Goal: Transaction & Acquisition: Purchase product/service

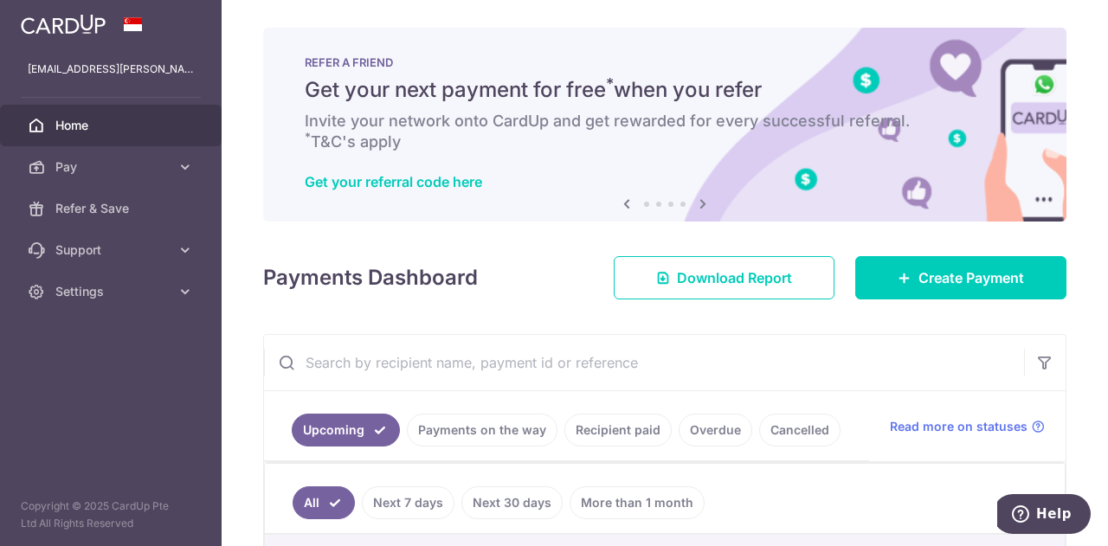
scroll to position [302, 0]
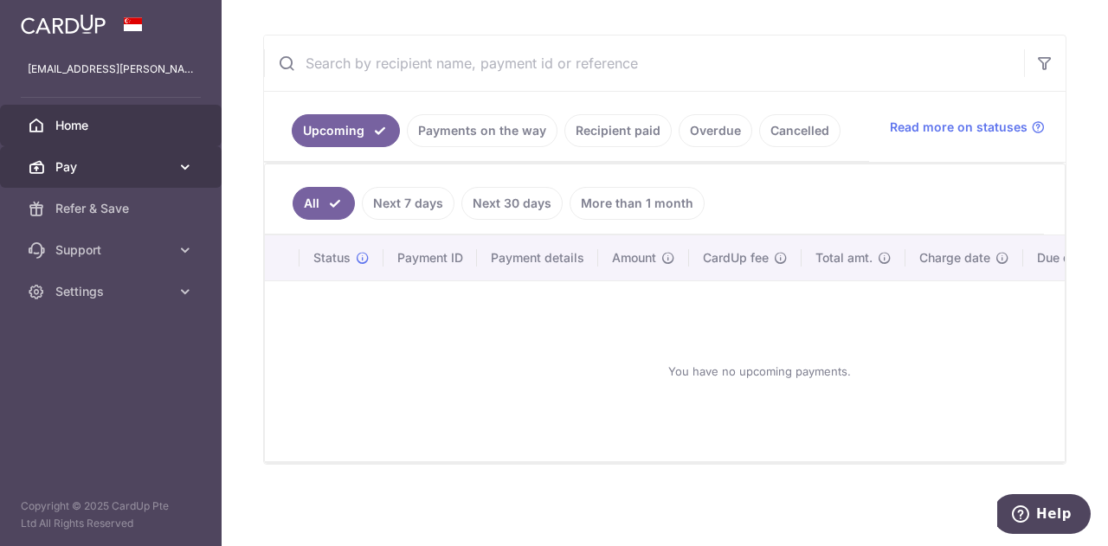
click at [142, 176] on link "Pay" at bounding box center [111, 167] width 222 height 42
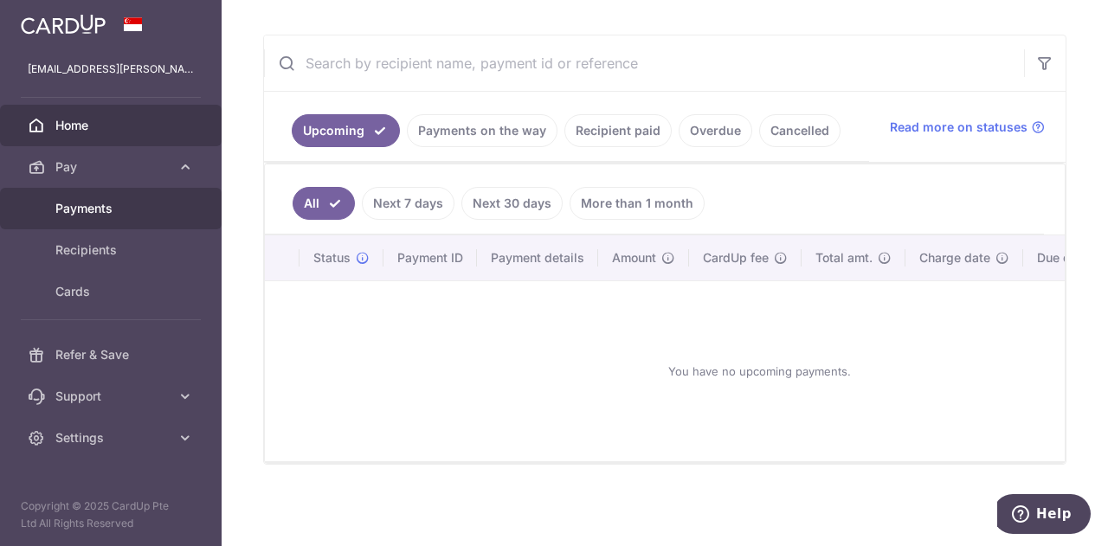
click at [115, 209] on span "Payments" at bounding box center [112, 208] width 114 height 17
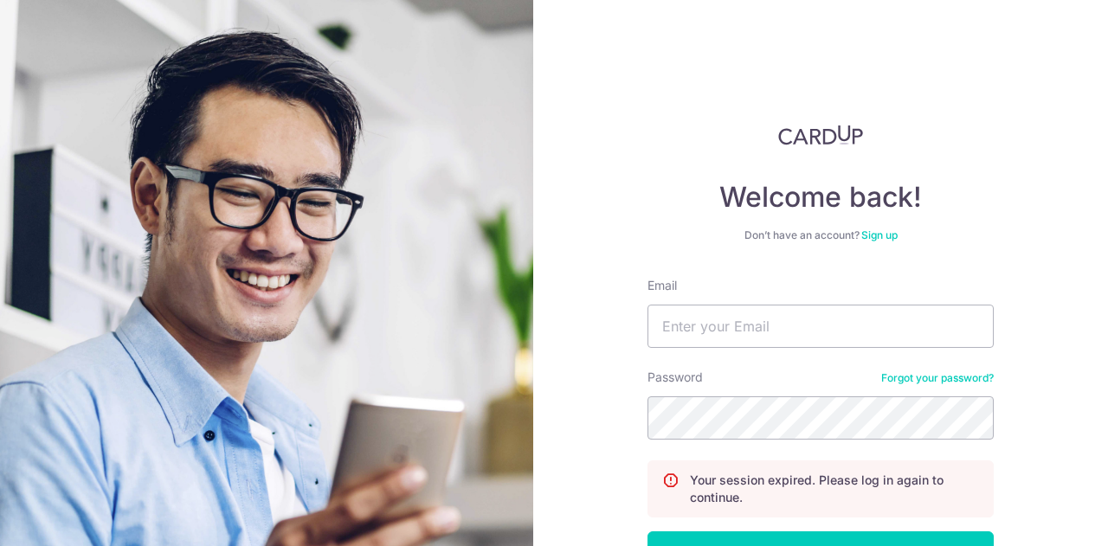
scroll to position [124, 0]
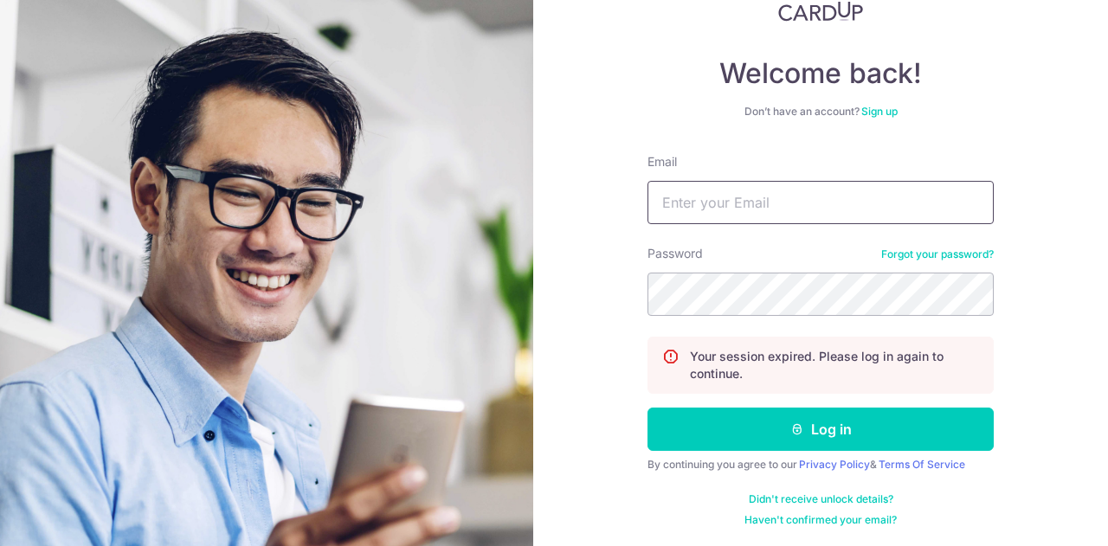
click at [718, 204] on input "Email" at bounding box center [820, 202] width 346 height 43
type input "kama.chowdhury@gmail.com"
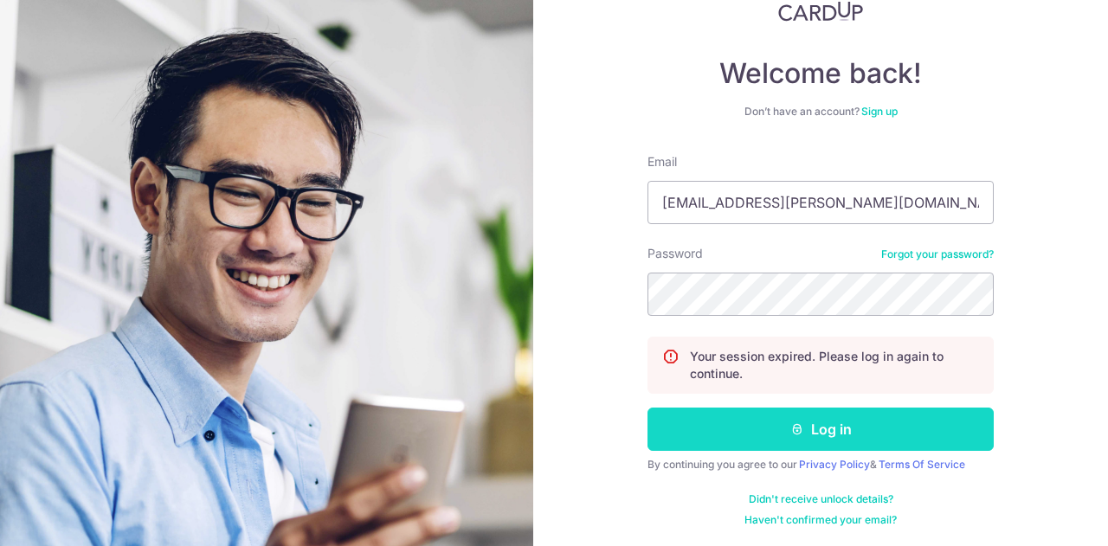
click at [745, 414] on button "Log in" at bounding box center [820, 429] width 346 height 43
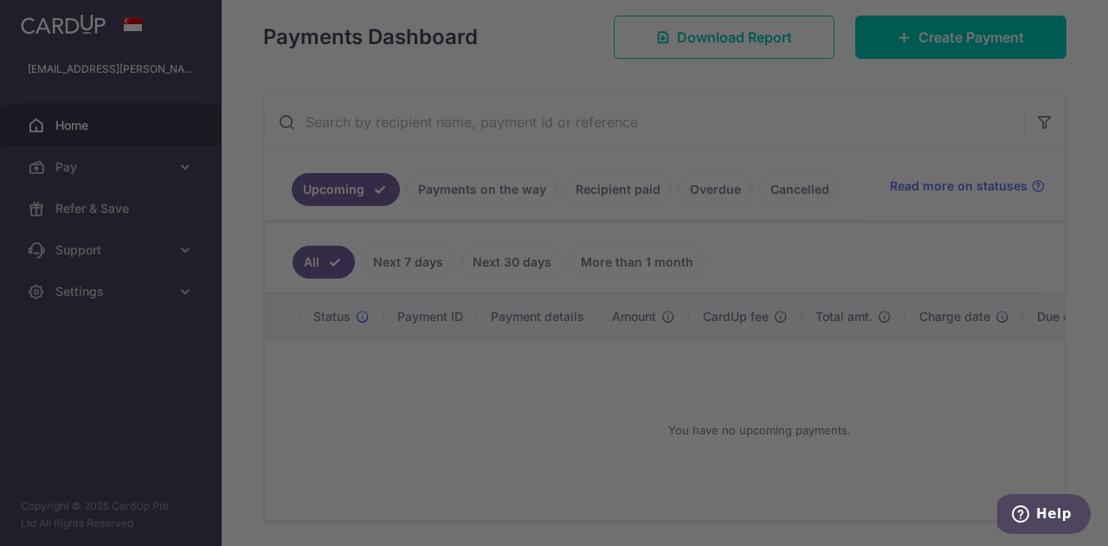
scroll to position [242, 0]
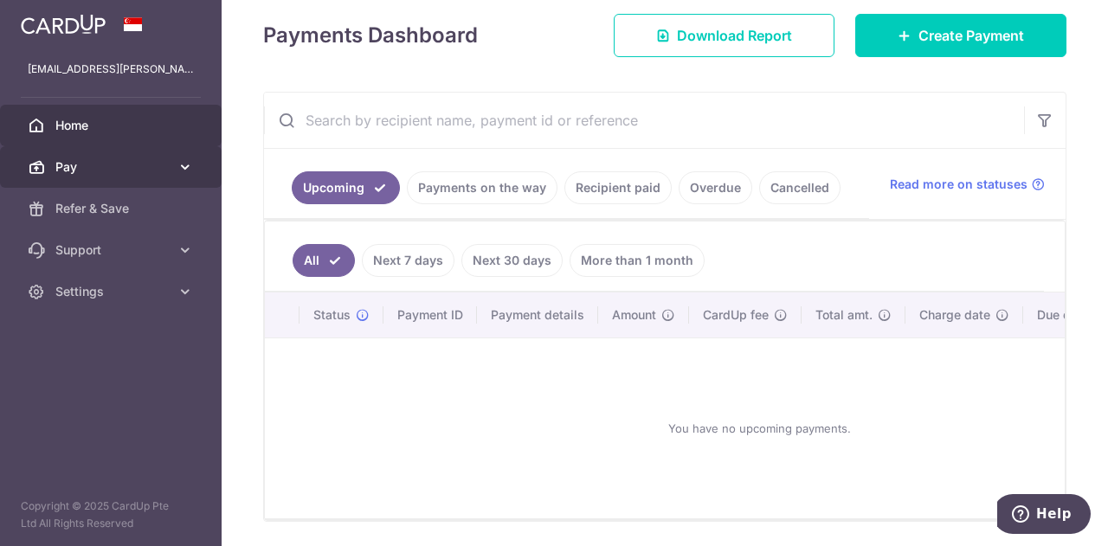
click at [132, 157] on link "Pay" at bounding box center [111, 167] width 222 height 42
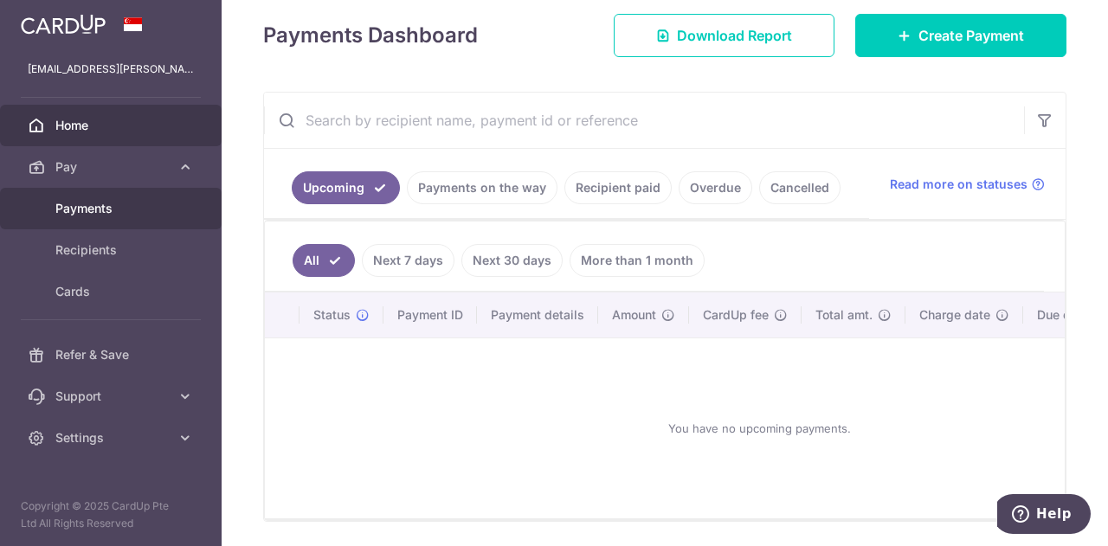
click at [120, 200] on span "Payments" at bounding box center [112, 208] width 114 height 17
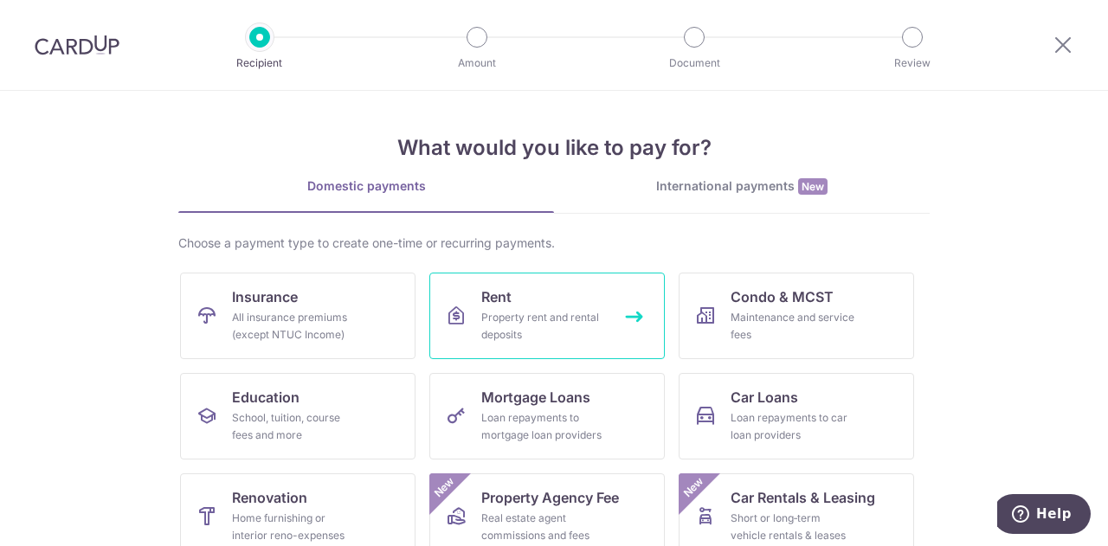
click at [536, 319] on div "Property rent and rental deposits" at bounding box center [543, 326] width 125 height 35
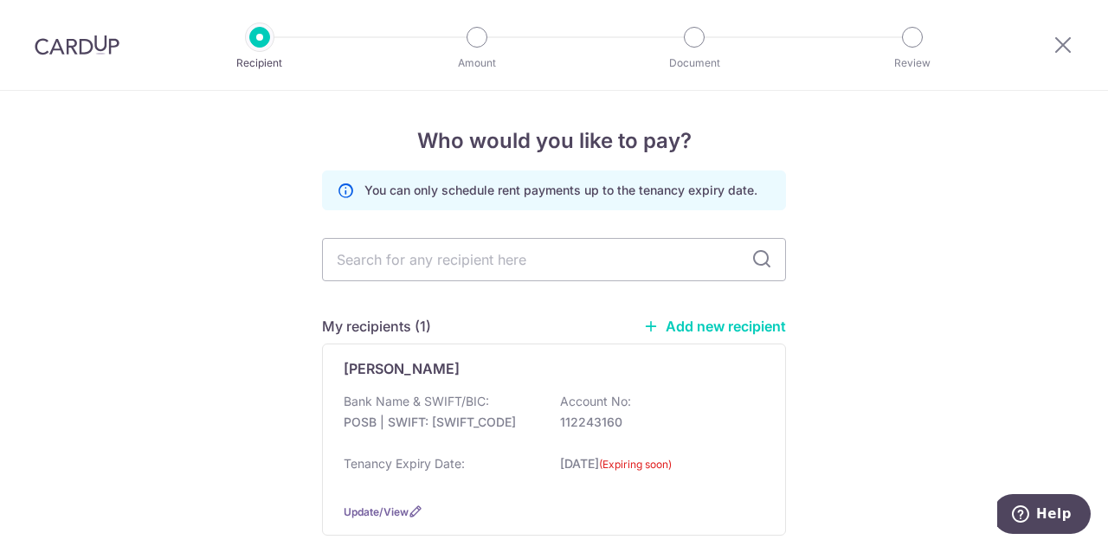
scroll to position [96, 0]
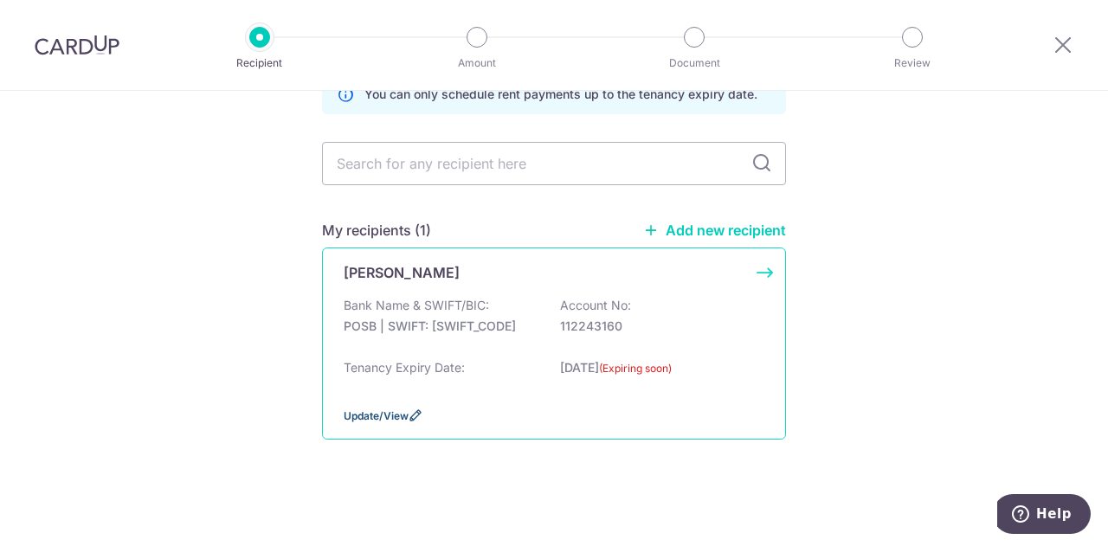
click at [381, 412] on span "Update/View" at bounding box center [376, 415] width 65 height 13
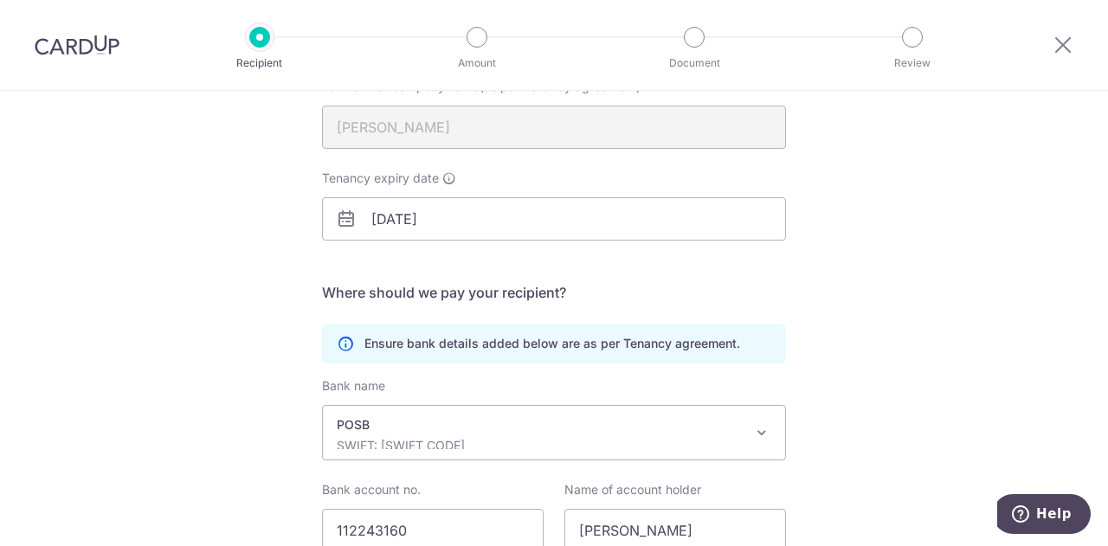
scroll to position [207, 0]
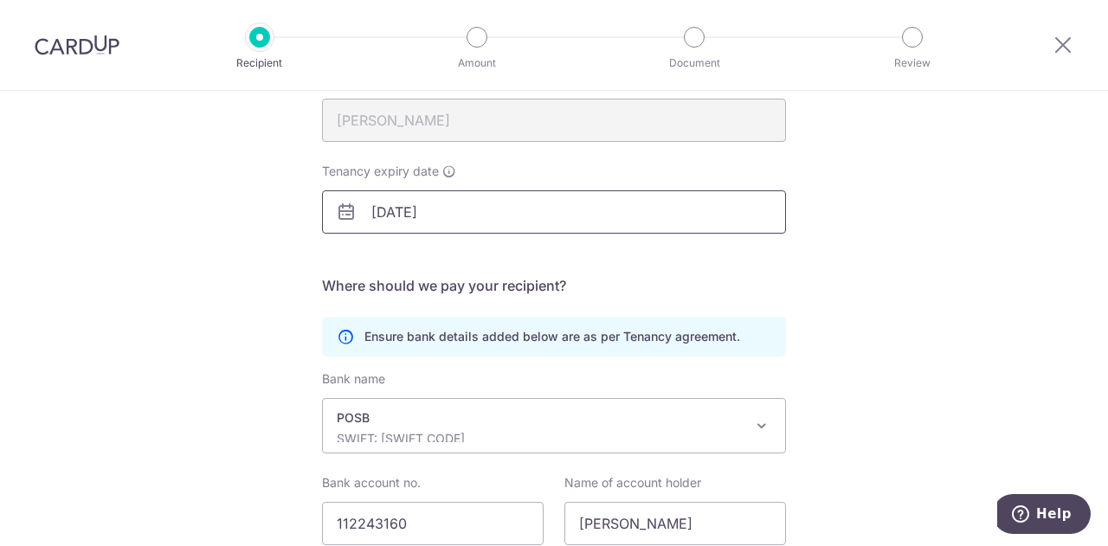
click at [423, 212] on input "[DATE]" at bounding box center [554, 211] width 464 height 43
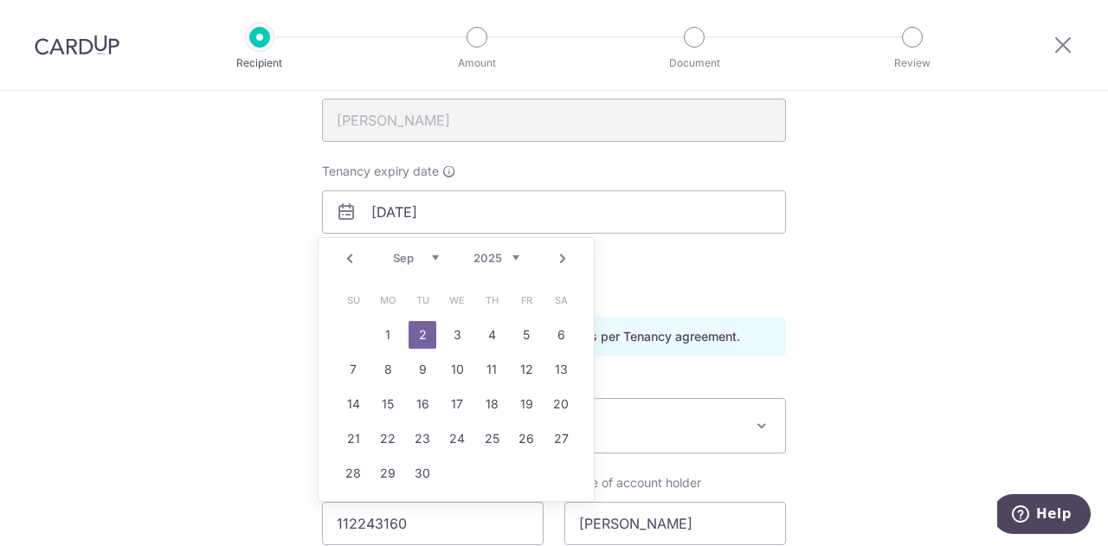
click at [477, 255] on select "2025 2026 2027 2028 2029 2030 2031 2032 2033 2034 2035" at bounding box center [496, 258] width 46 height 14
click at [486, 326] on link "3" at bounding box center [492, 335] width 28 height 28
type input "[DATE]"
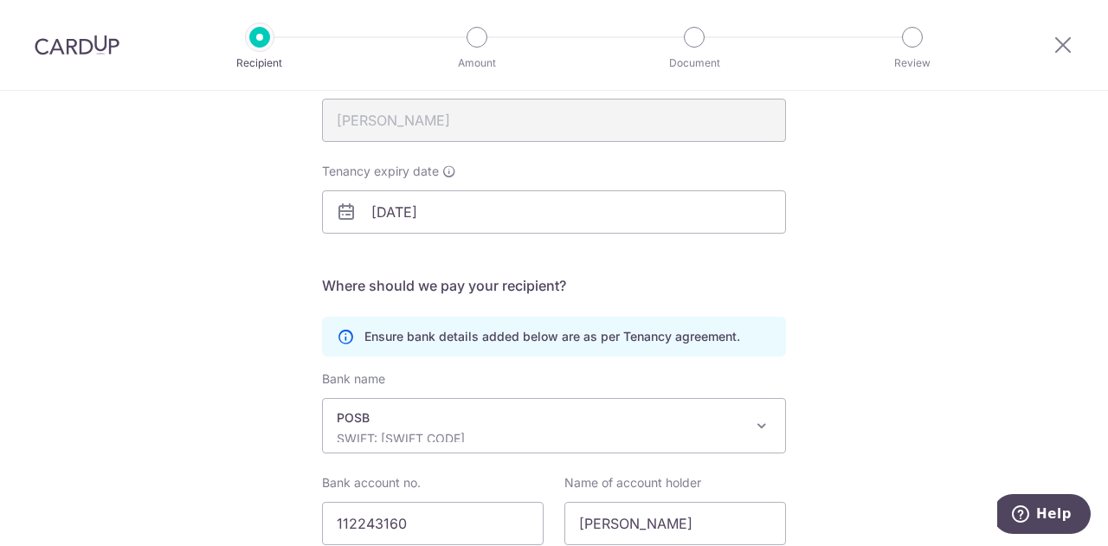
scroll to position [343, 0]
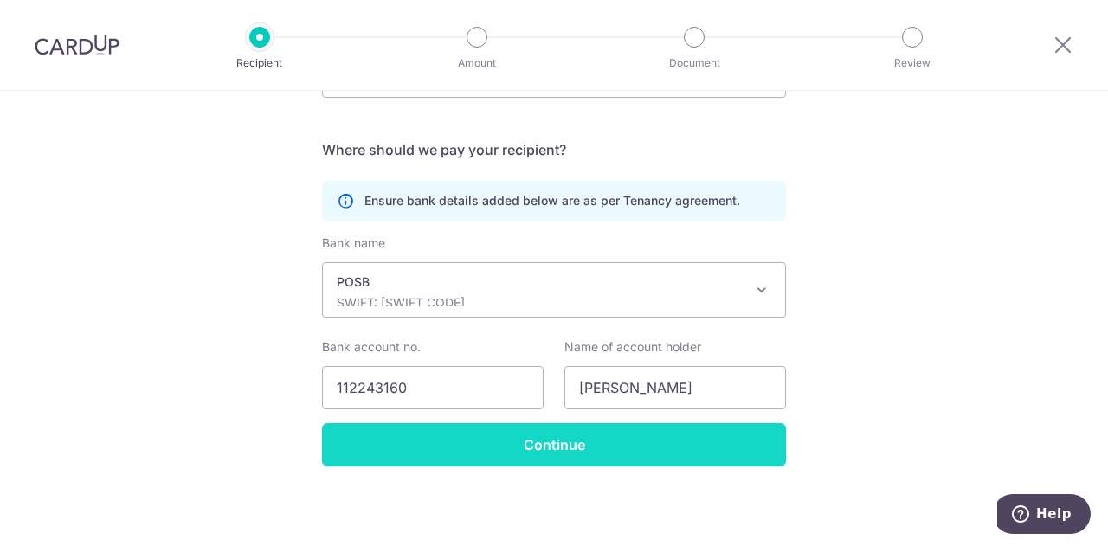
click at [452, 446] on input "Continue" at bounding box center [554, 444] width 464 height 43
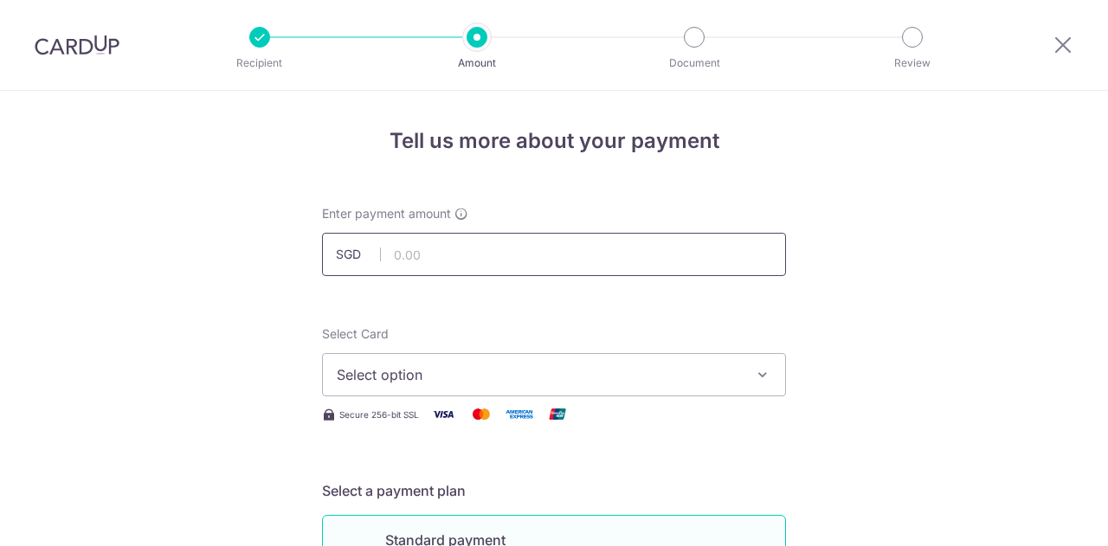
drag, startPoint x: 0, startPoint y: 0, endPoint x: 461, endPoint y: 255, distance: 527.1
click at [461, 255] on input "text" at bounding box center [554, 254] width 464 height 43
type input "3,150.00"
click at [380, 375] on span "Select option" at bounding box center [538, 374] width 403 height 21
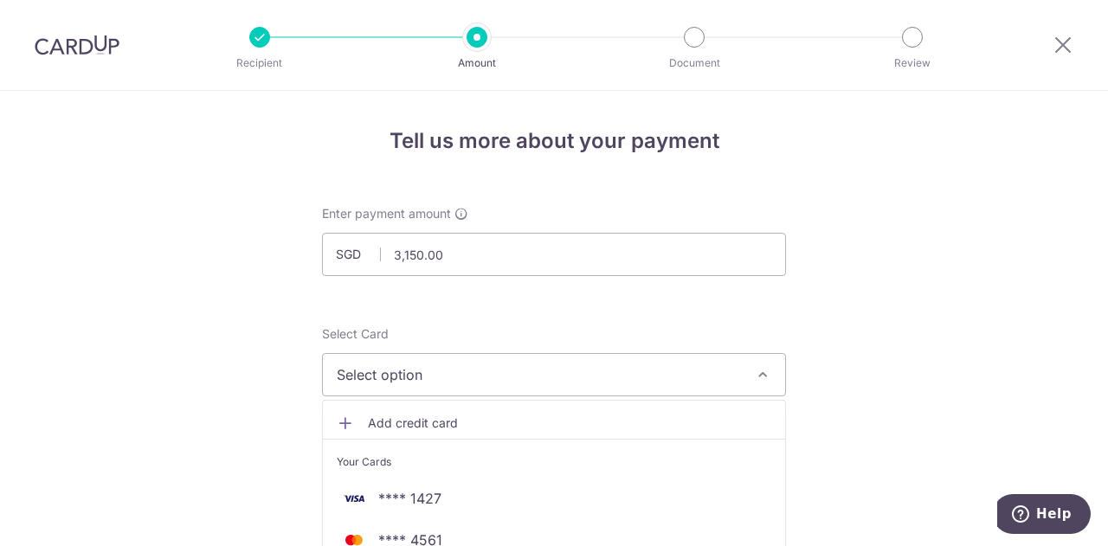
scroll to position [107, 0]
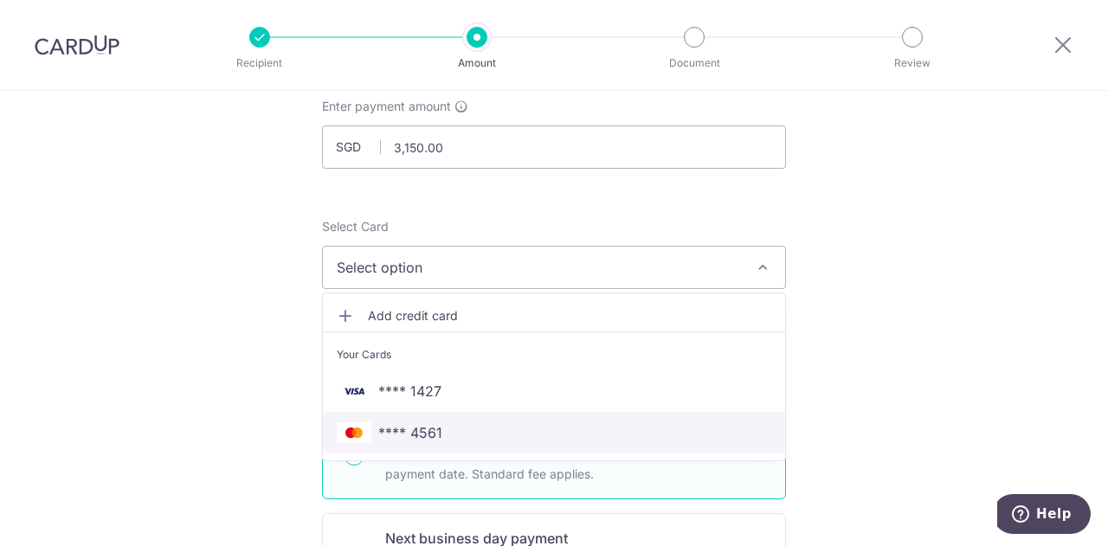
click at [421, 422] on span "**** 4561" at bounding box center [410, 432] width 64 height 21
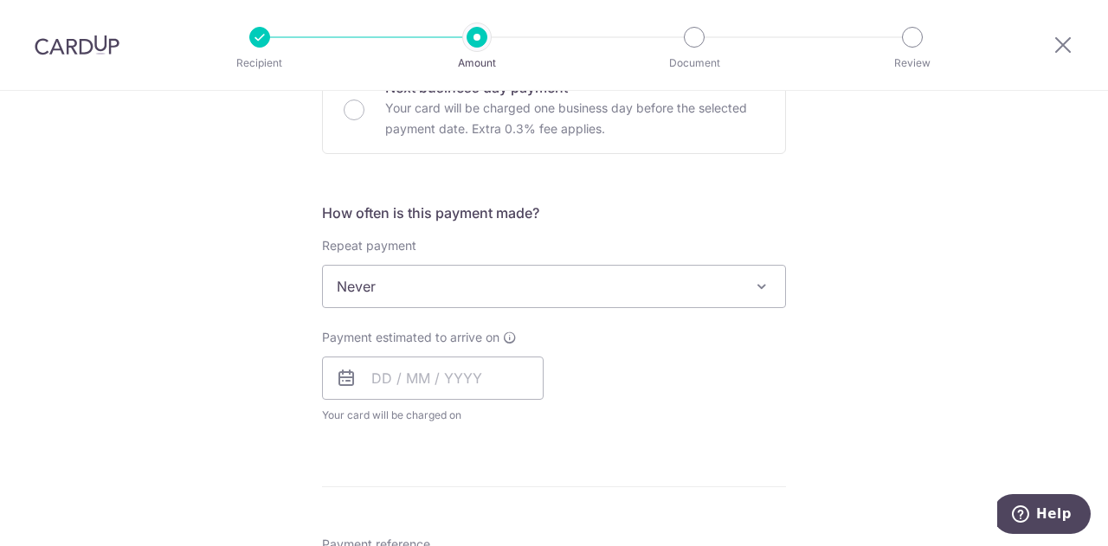
scroll to position [559, 0]
click at [421, 290] on span "Never" at bounding box center [554, 286] width 462 height 42
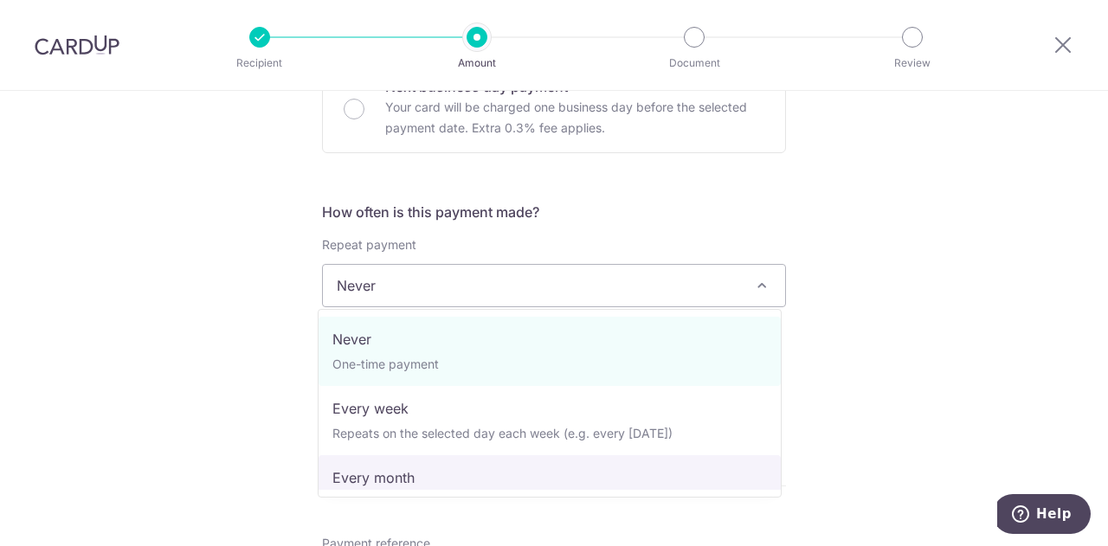
select select "3"
type input "03/09/2026"
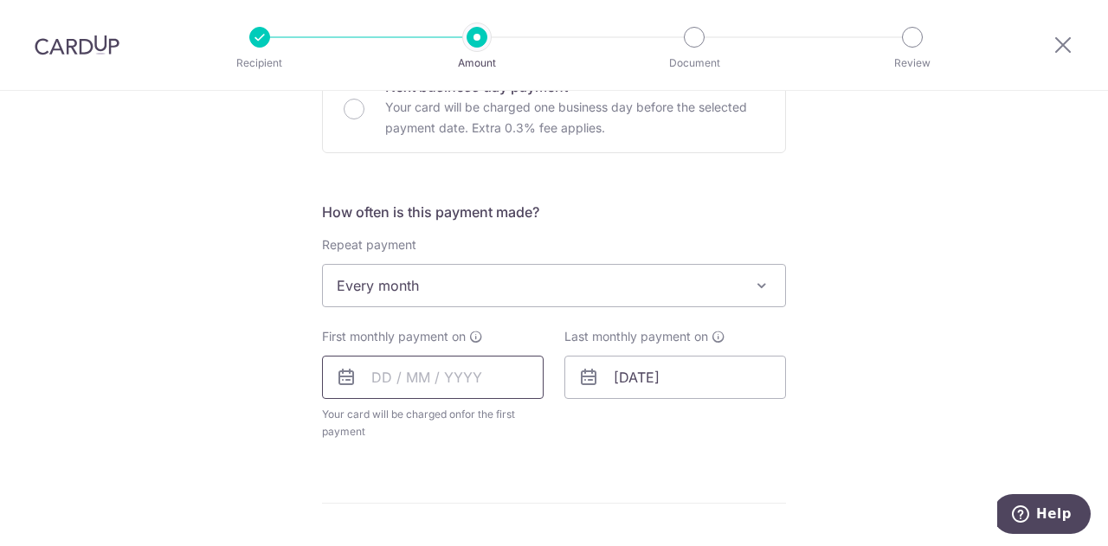
click at [431, 378] on input "text" at bounding box center [433, 377] width 222 height 43
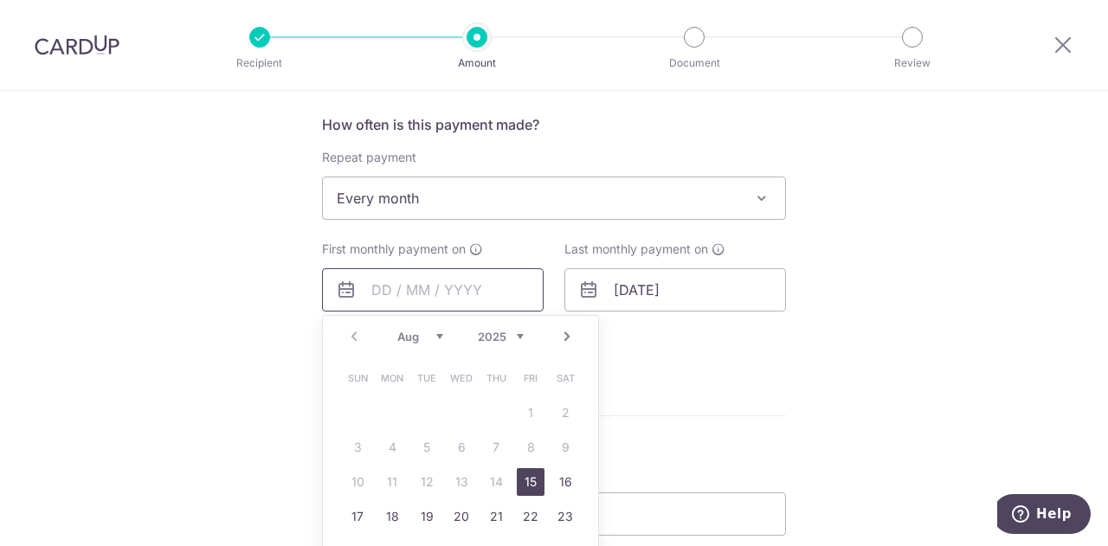
scroll to position [639, 0]
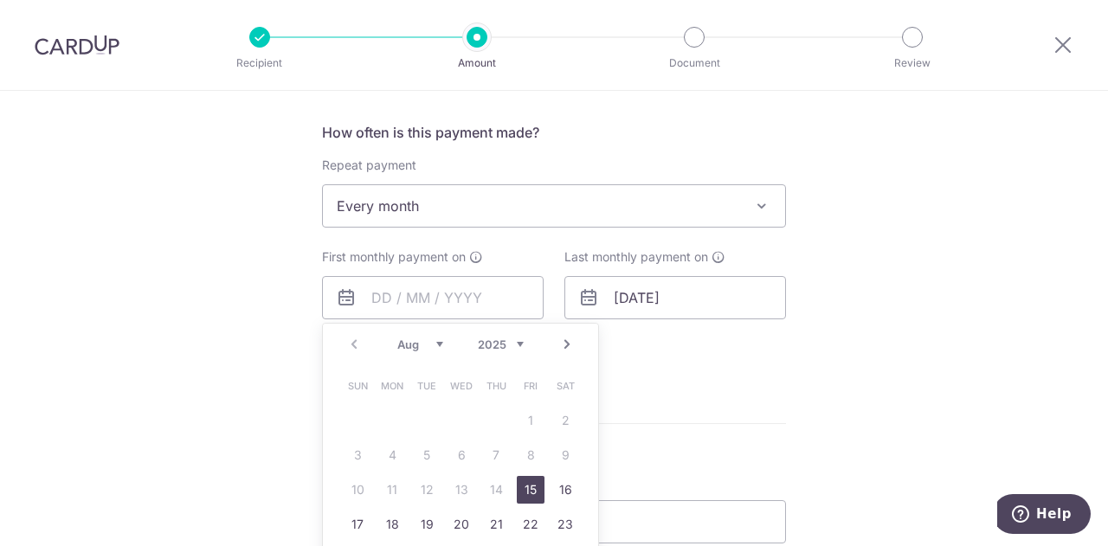
click at [646, 388] on form "Enter payment amount SGD 3,150.00 3150.00 Select Card **** 4561 Add credit card…" at bounding box center [554, 260] width 464 height 1387
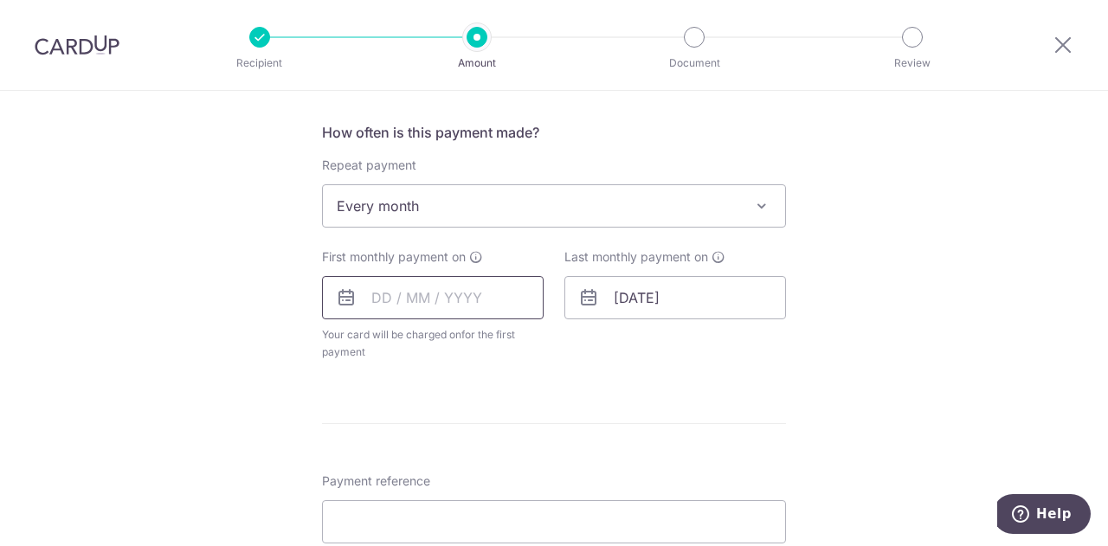
click at [478, 309] on input "text" at bounding box center [433, 297] width 222 height 43
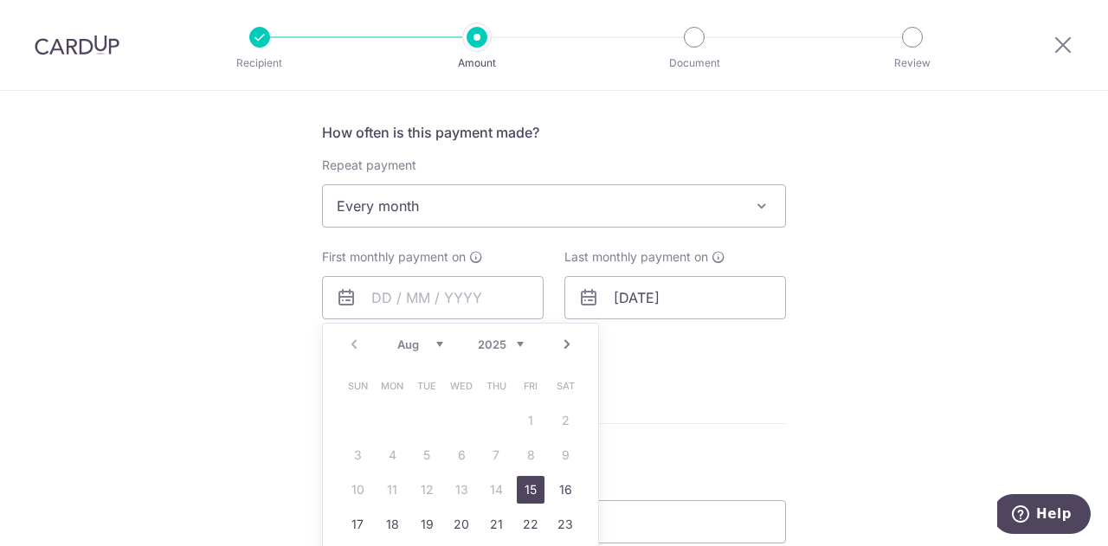
click at [561, 344] on link "Next" at bounding box center [566, 344] width 21 height 21
click at [416, 421] on link "2" at bounding box center [427, 421] width 28 height 28
type input "[DATE]"
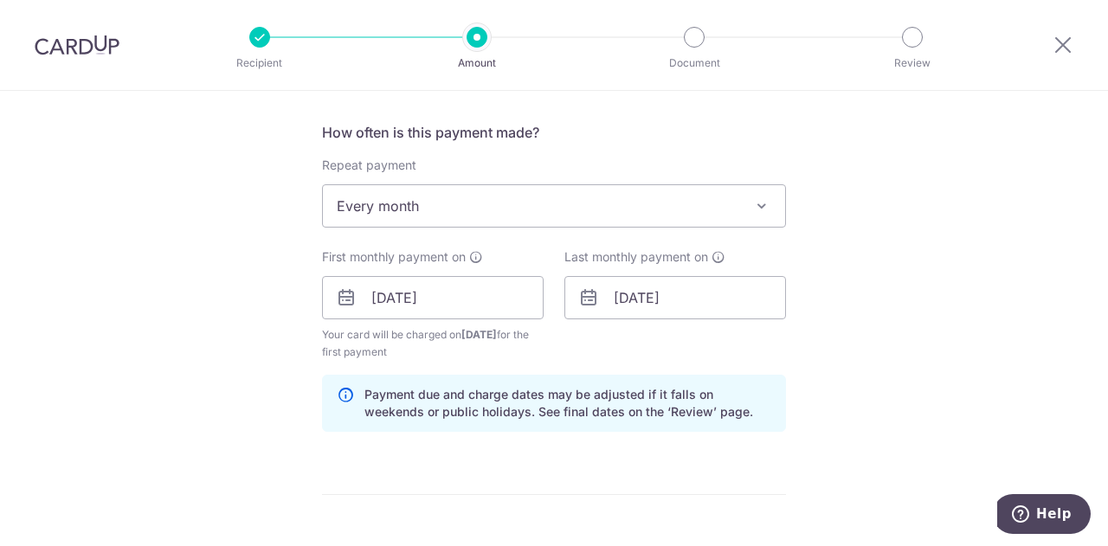
click at [832, 359] on div "Tell us more about your payment Enter payment amount SGD 3,150.00 3150.00 Selec…" at bounding box center [554, 279] width 1108 height 1654
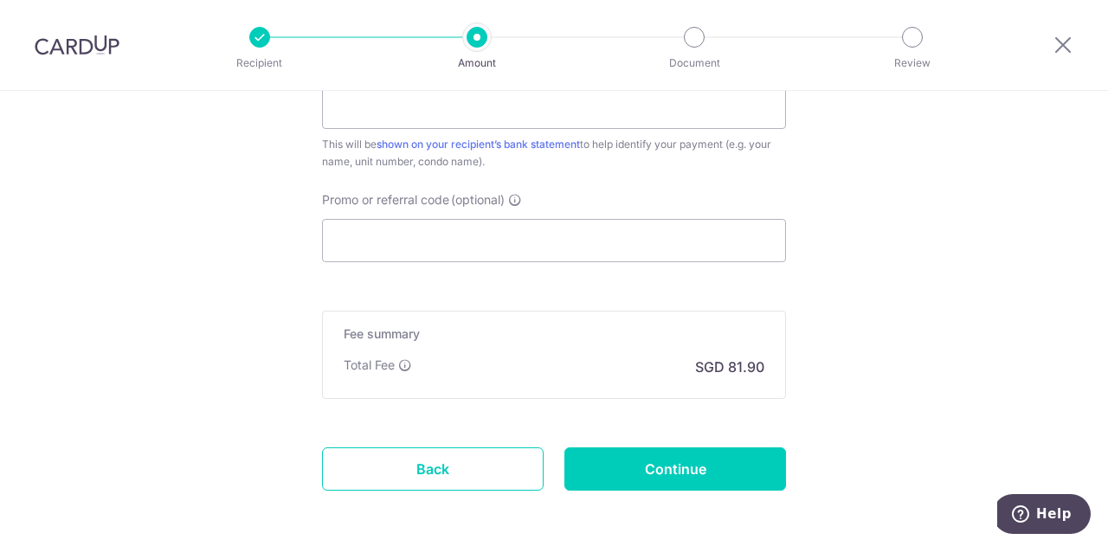
scroll to position [1129, 0]
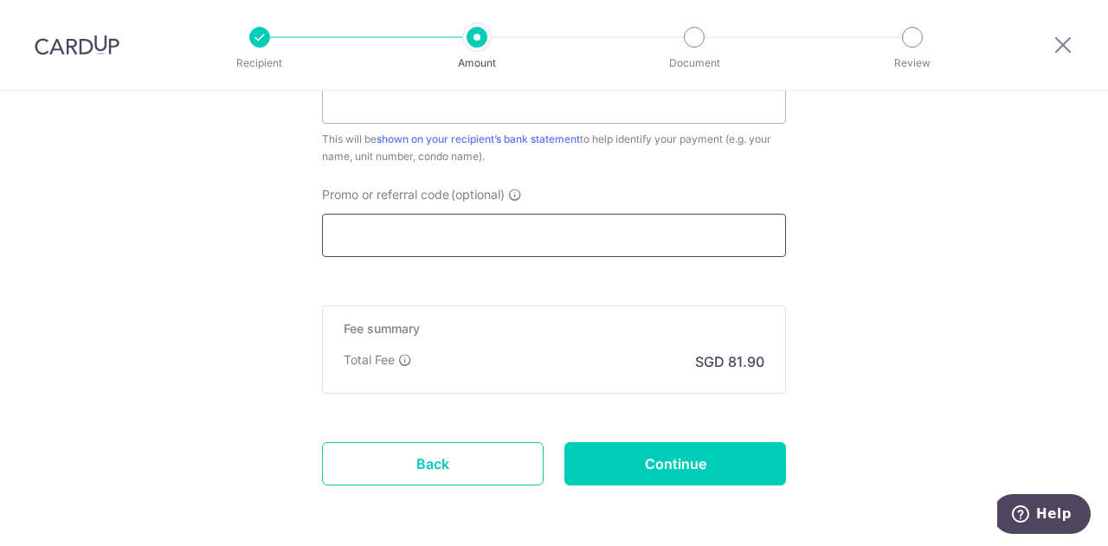
click at [536, 229] on input "Promo or referral code (optional)" at bounding box center [554, 235] width 464 height 43
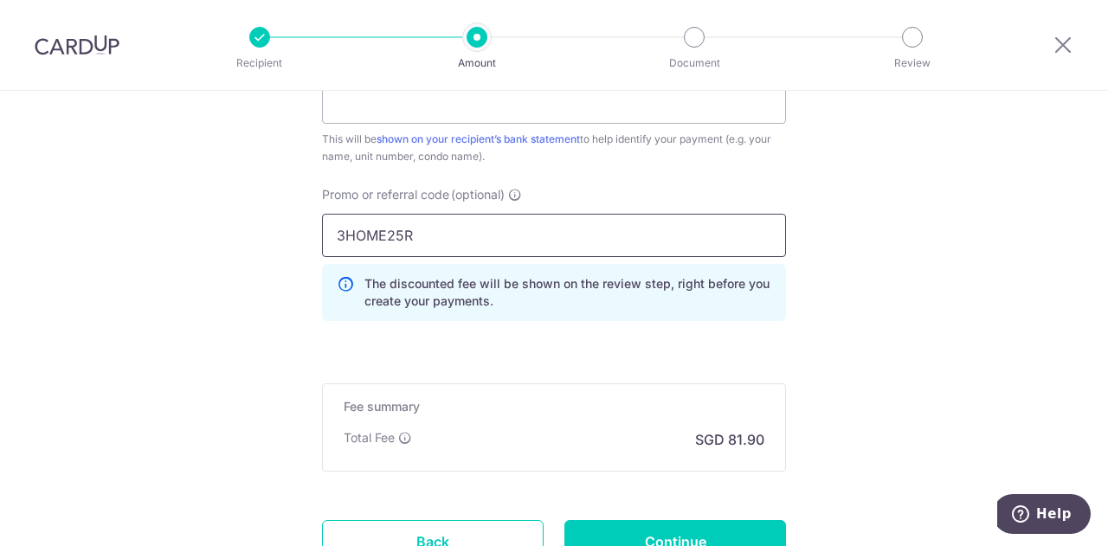
type input "3HOME25R"
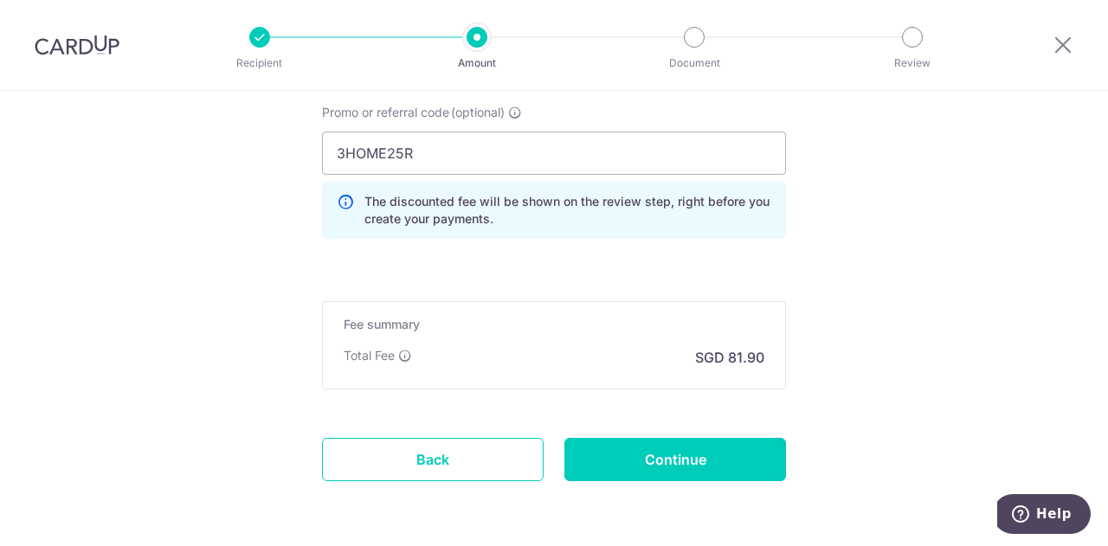
scroll to position [1212, 0]
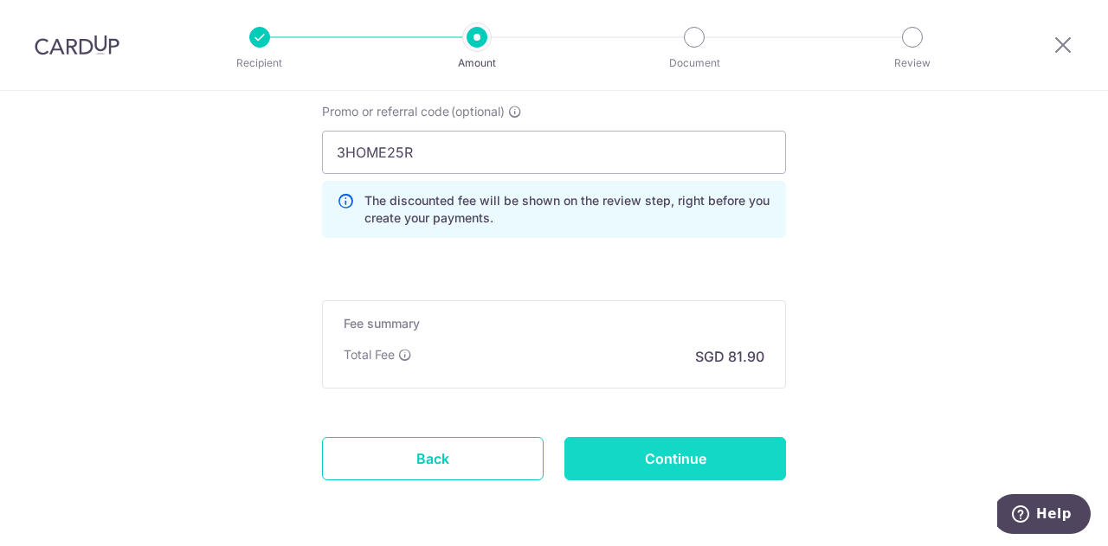
click at [704, 447] on input "Continue" at bounding box center [675, 458] width 222 height 43
type input "Create Schedule"
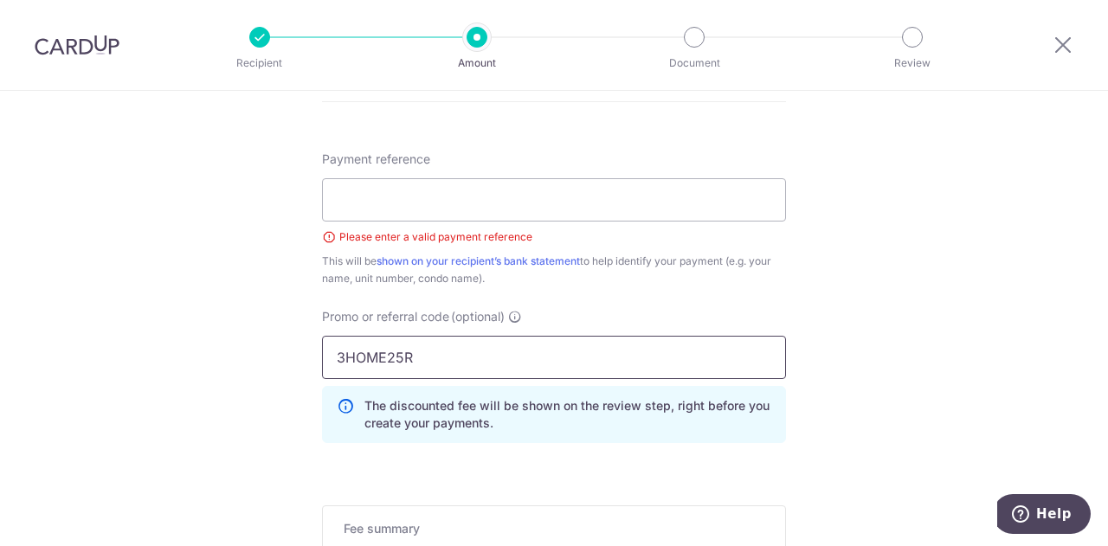
scroll to position [943, 0]
click at [505, 212] on input "Payment reference" at bounding box center [554, 199] width 464 height 43
type input "Rent from Kamanasish C"
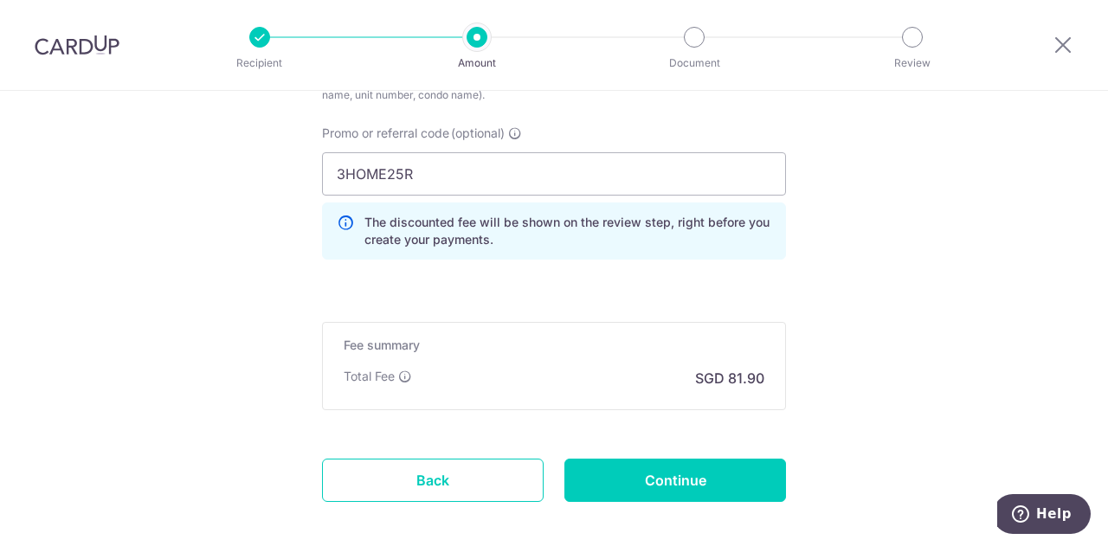
scroll to position [1128, 0]
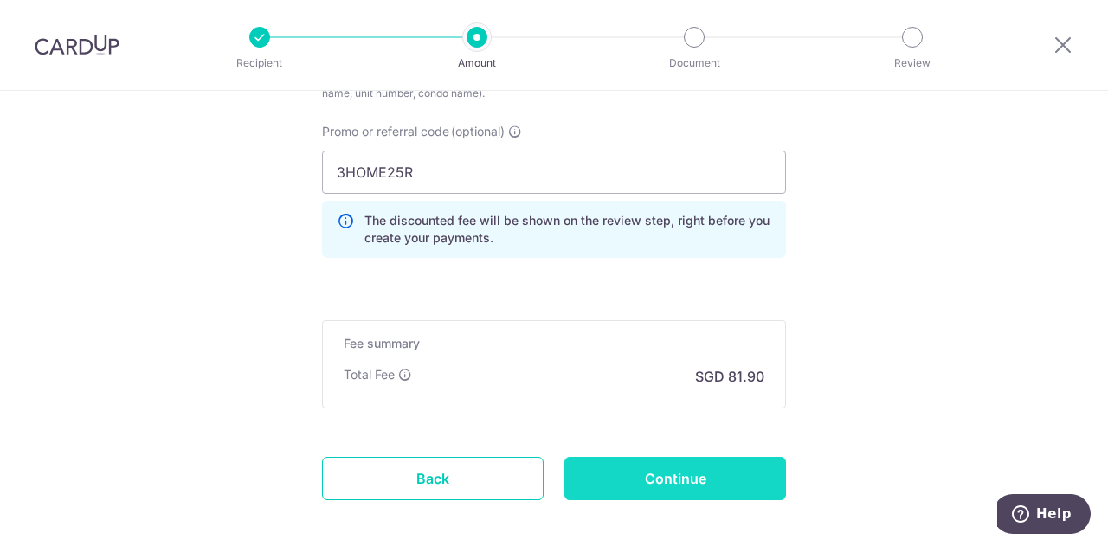
click at [732, 468] on input "Continue" at bounding box center [675, 478] width 222 height 43
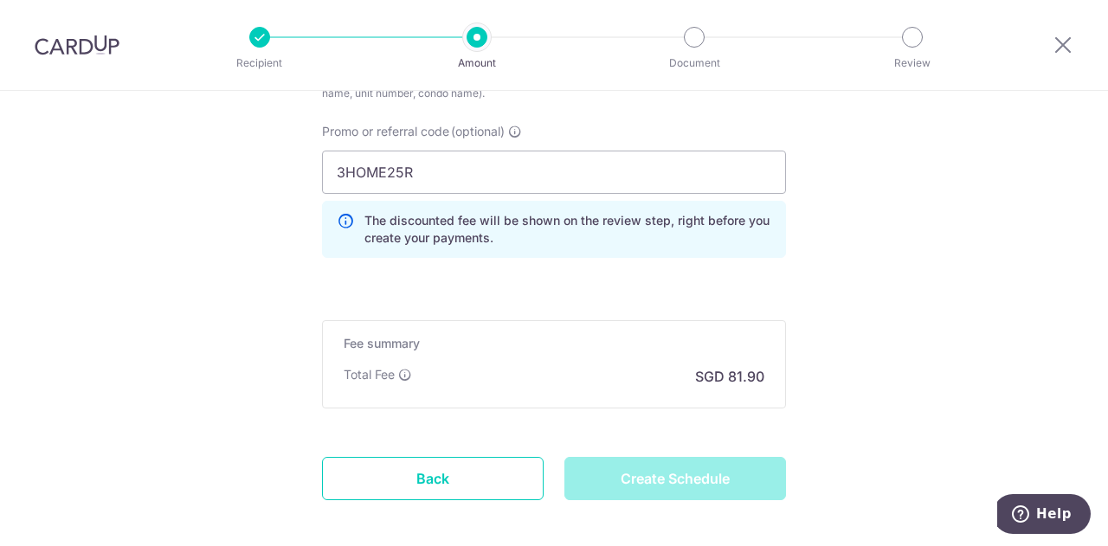
type input "Create Schedule"
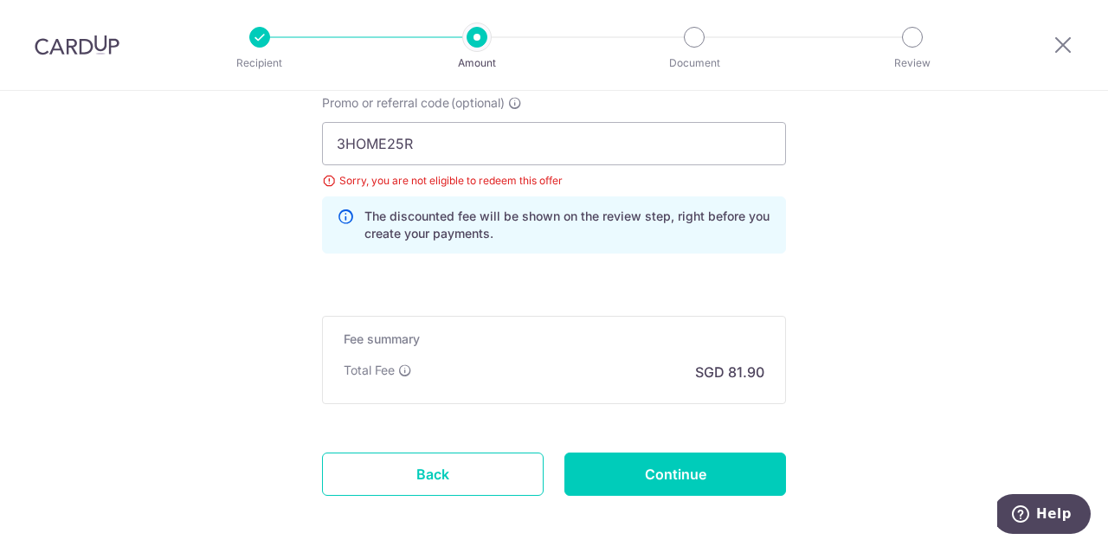
scroll to position [1132, 0]
drag, startPoint x: 433, startPoint y: 132, endPoint x: 279, endPoint y: 129, distance: 154.0
type input "RENO25ONE"
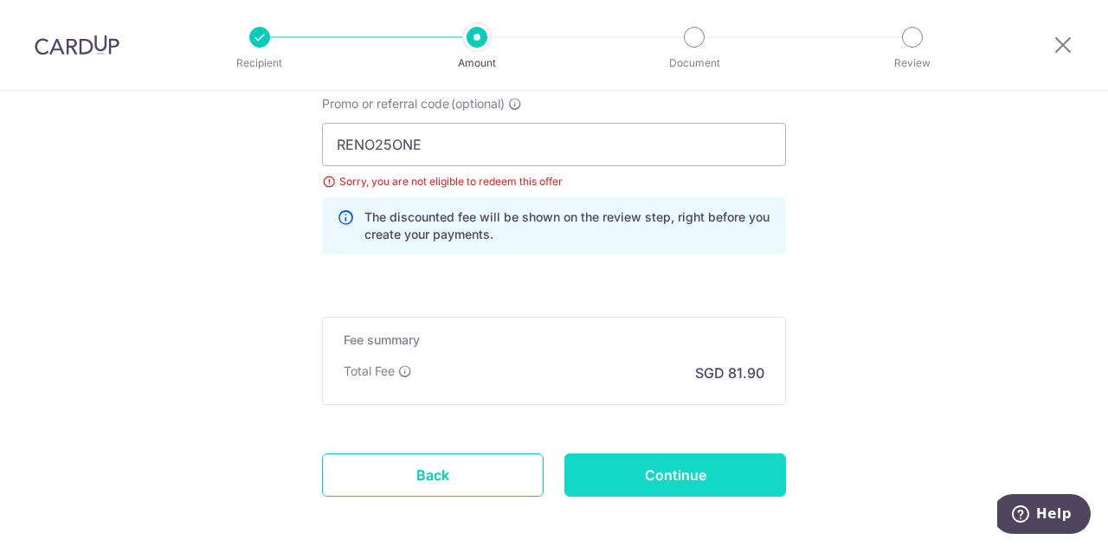
click at [658, 468] on input "Continue" at bounding box center [675, 474] width 222 height 43
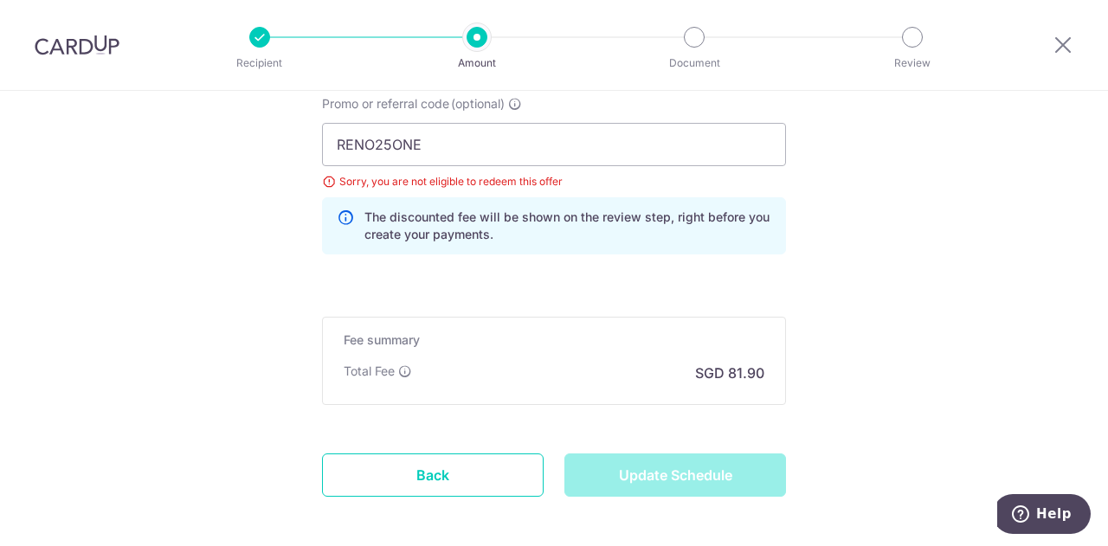
type input "Update Schedule"
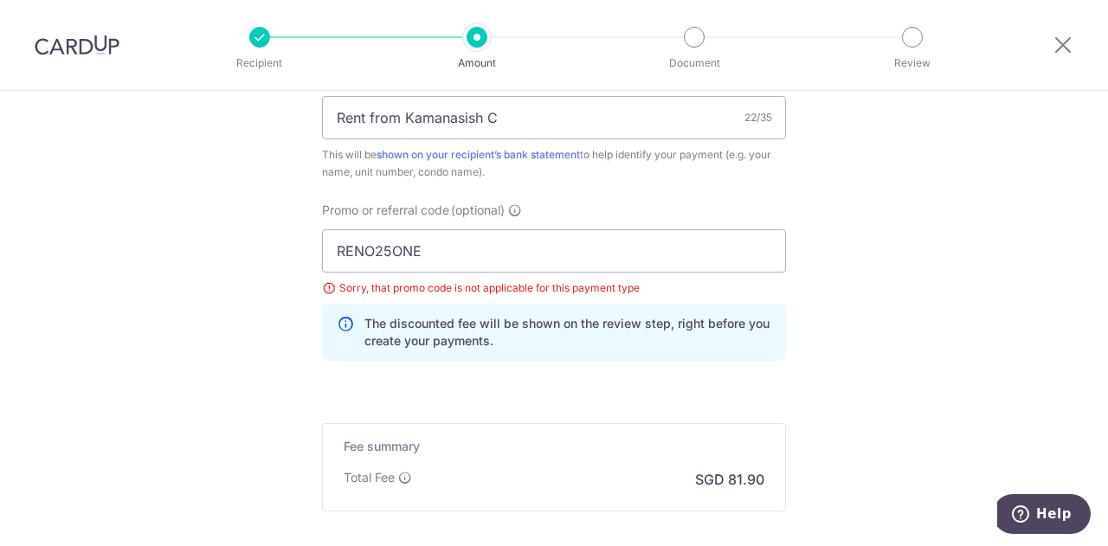
scroll to position [1024, 0]
drag, startPoint x: 422, startPoint y: 262, endPoint x: 183, endPoint y: 234, distance: 240.4
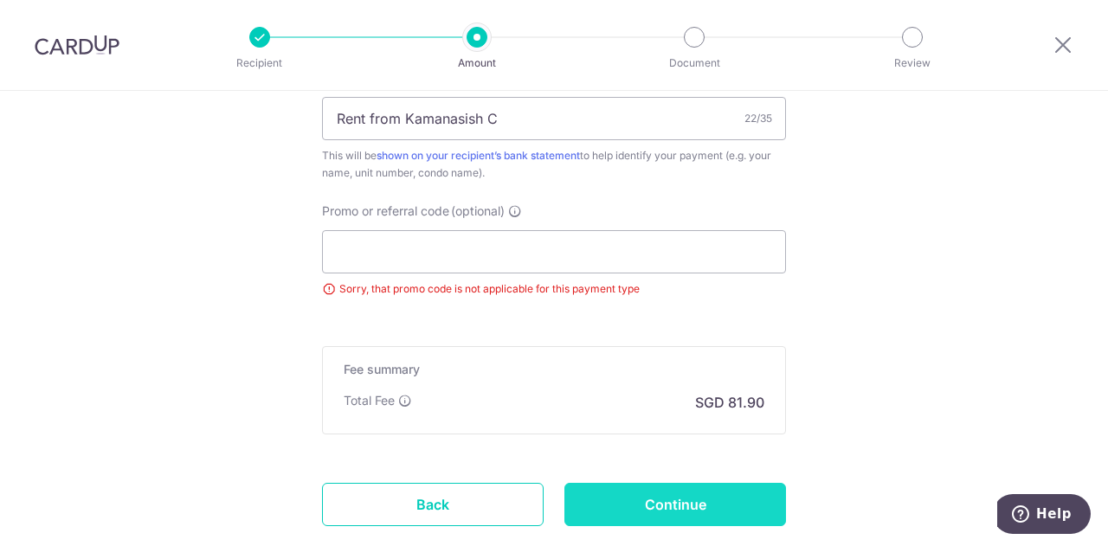
click at [614, 486] on input "Continue" at bounding box center [675, 504] width 222 height 43
type input "Update Schedule"
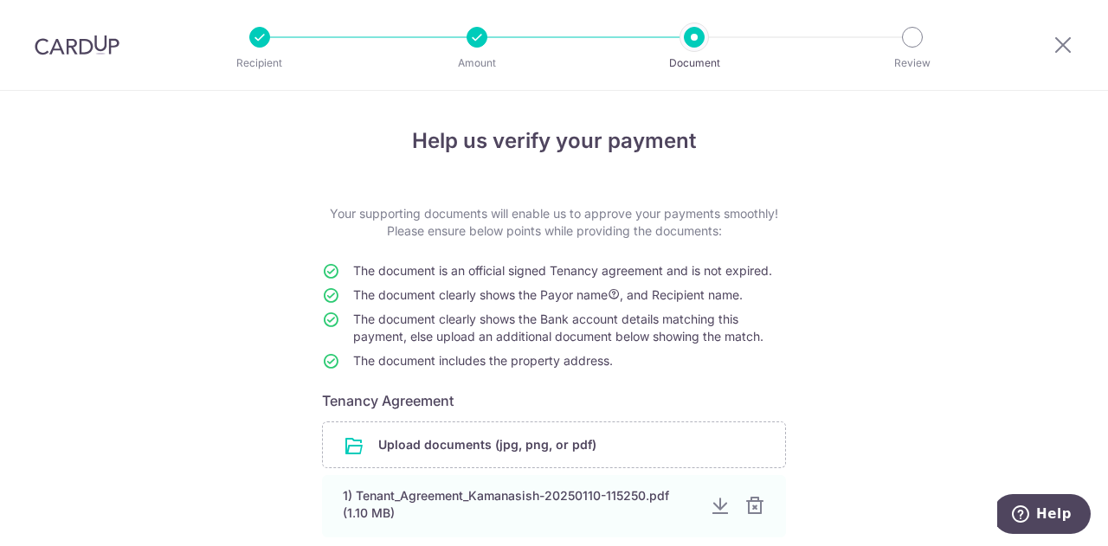
scroll to position [173, 0]
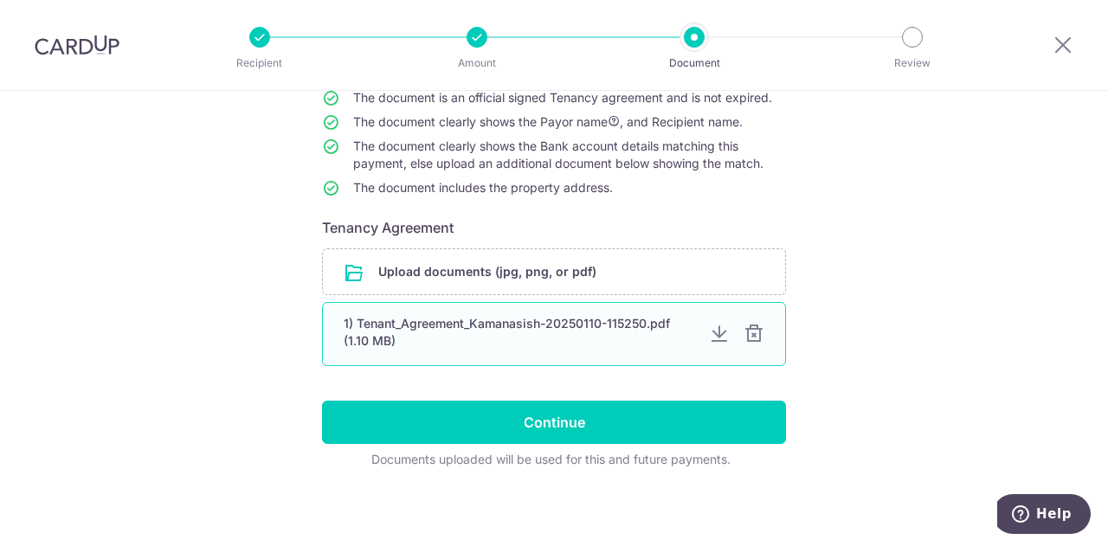
click at [750, 337] on div at bounding box center [753, 334] width 21 height 21
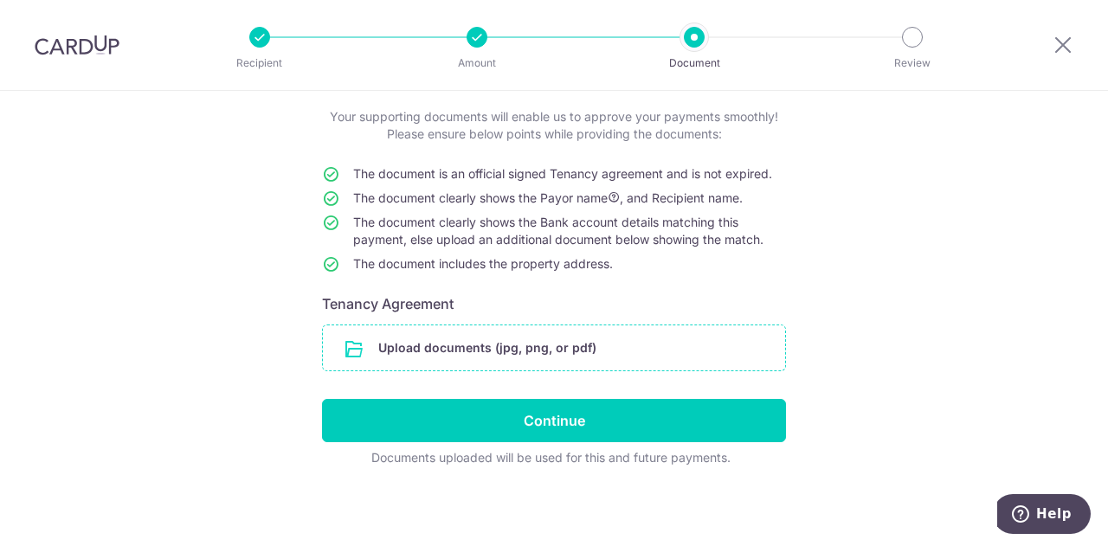
click at [511, 336] on input "file" at bounding box center [554, 347] width 462 height 45
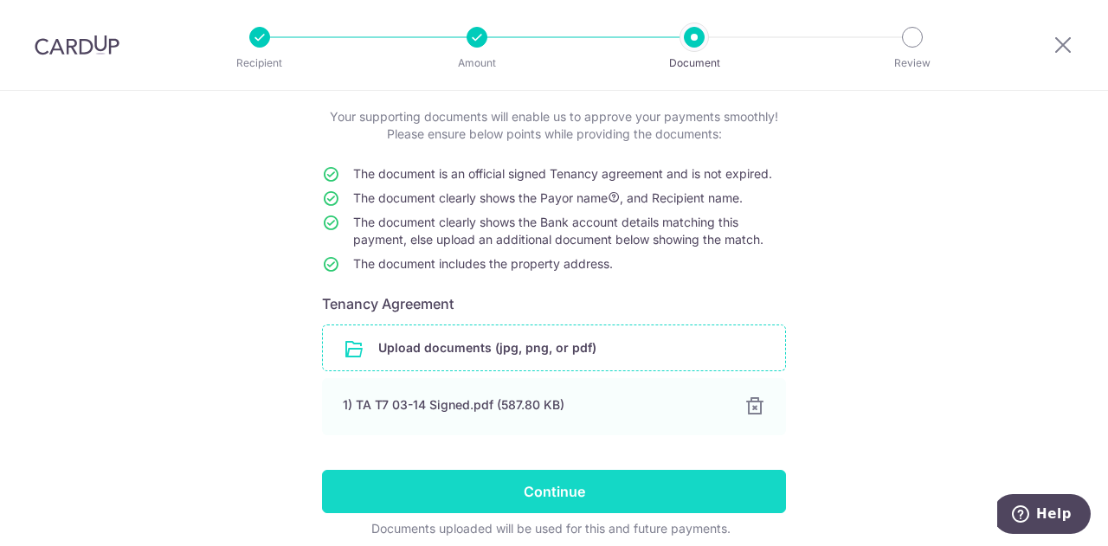
click at [404, 478] on input "Continue" at bounding box center [554, 491] width 464 height 43
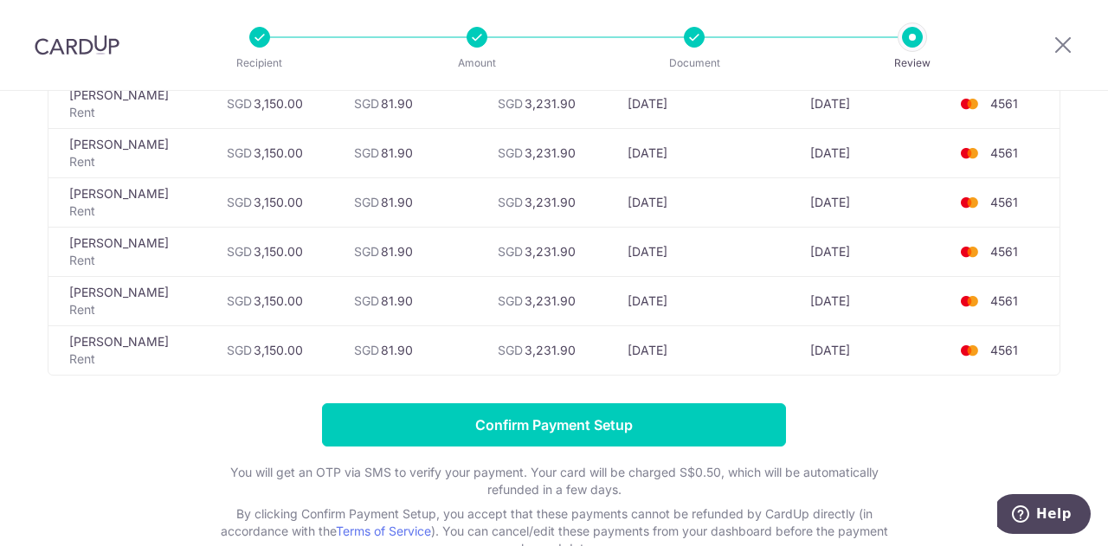
scroll to position [642, 0]
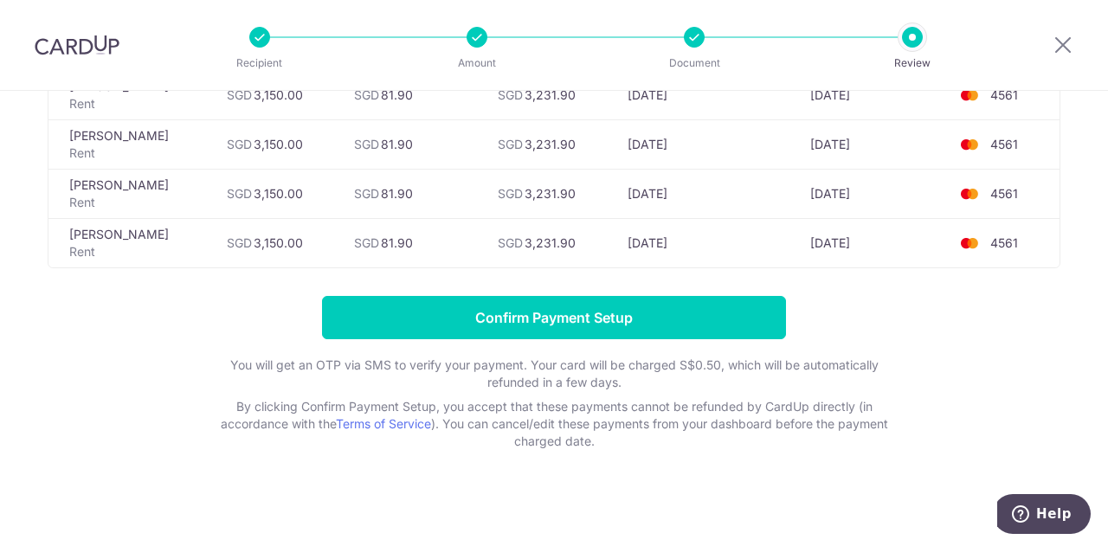
click at [437, 232] on td "SGD 81.90" at bounding box center [412, 242] width 144 height 49
click at [190, 311] on form "Confirm Payment Setup You will get an OTP via SMS to verify your payment. Your …" at bounding box center [554, 373] width 1012 height 154
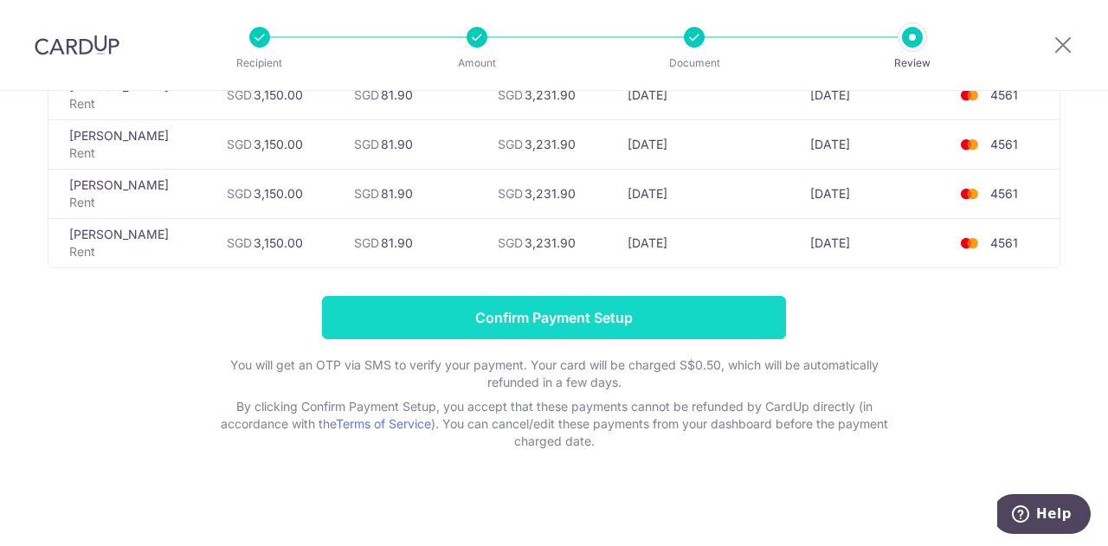
click at [460, 309] on input "Confirm Payment Setup" at bounding box center [554, 317] width 464 height 43
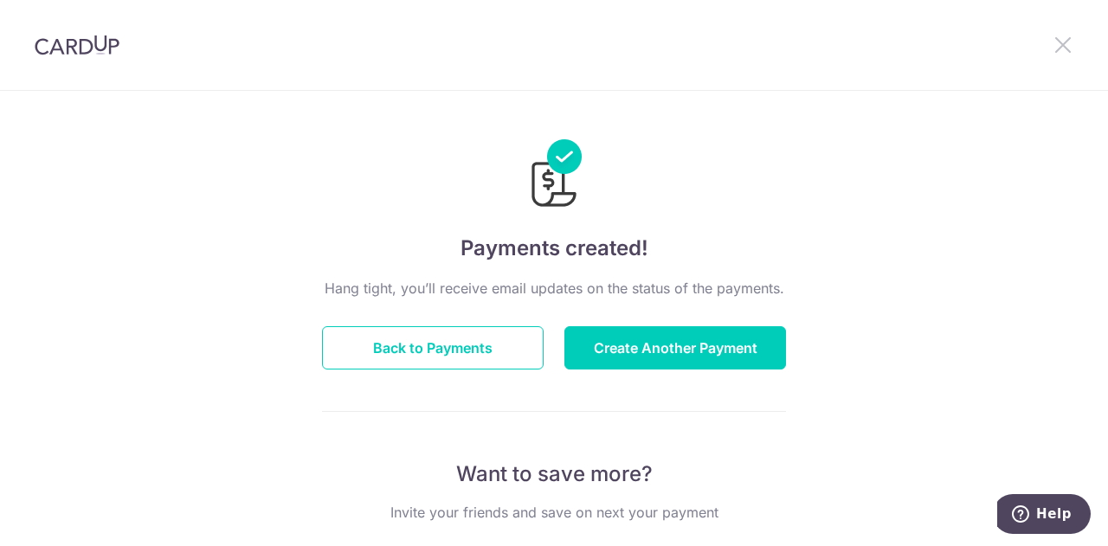
click at [1054, 42] on icon at bounding box center [1062, 45] width 21 height 22
